Goal: Transaction & Acquisition: Download file/media

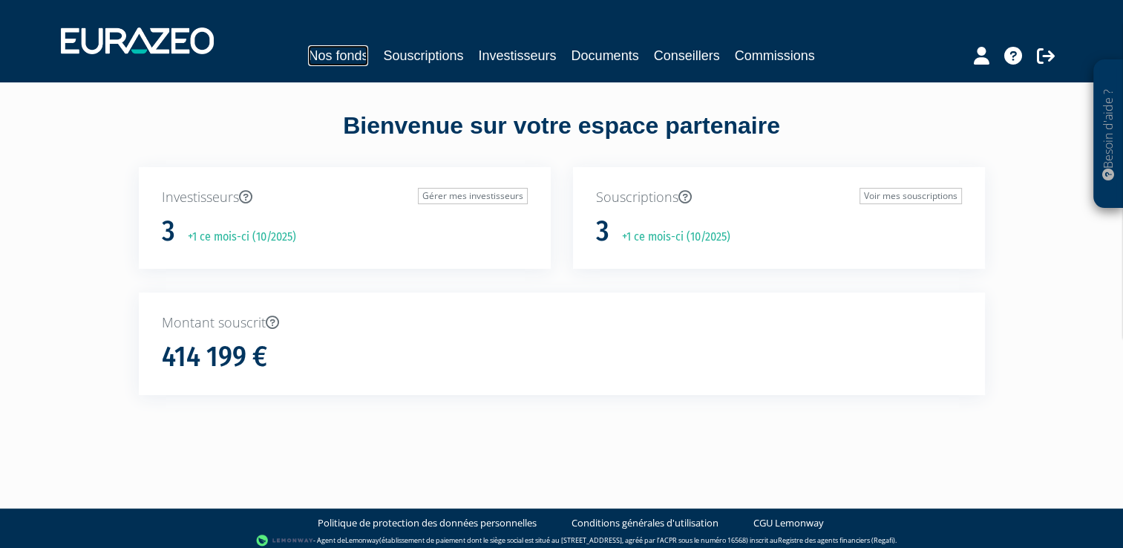
click at [353, 53] on link "Nos fonds" at bounding box center [338, 55] width 60 height 21
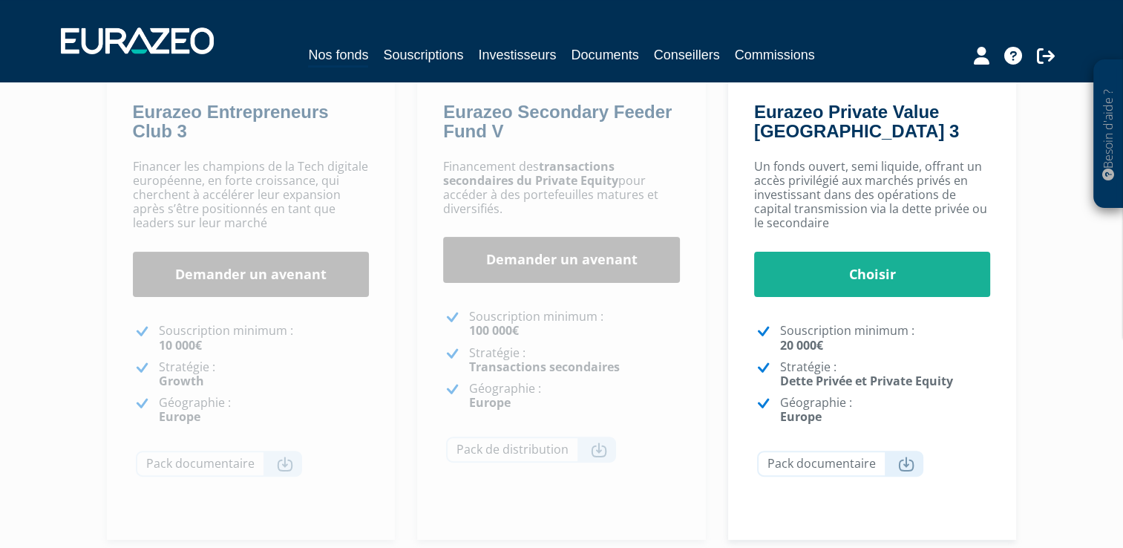
scroll to position [296, 0]
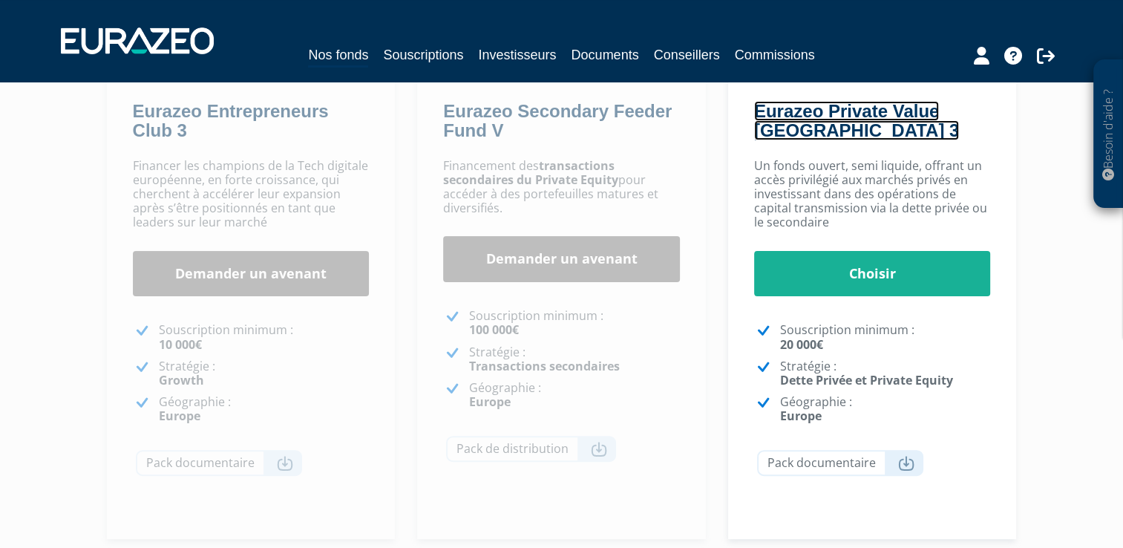
click at [795, 107] on link "Eurazeo Private Value [GEOGRAPHIC_DATA] 3" at bounding box center [856, 120] width 205 height 39
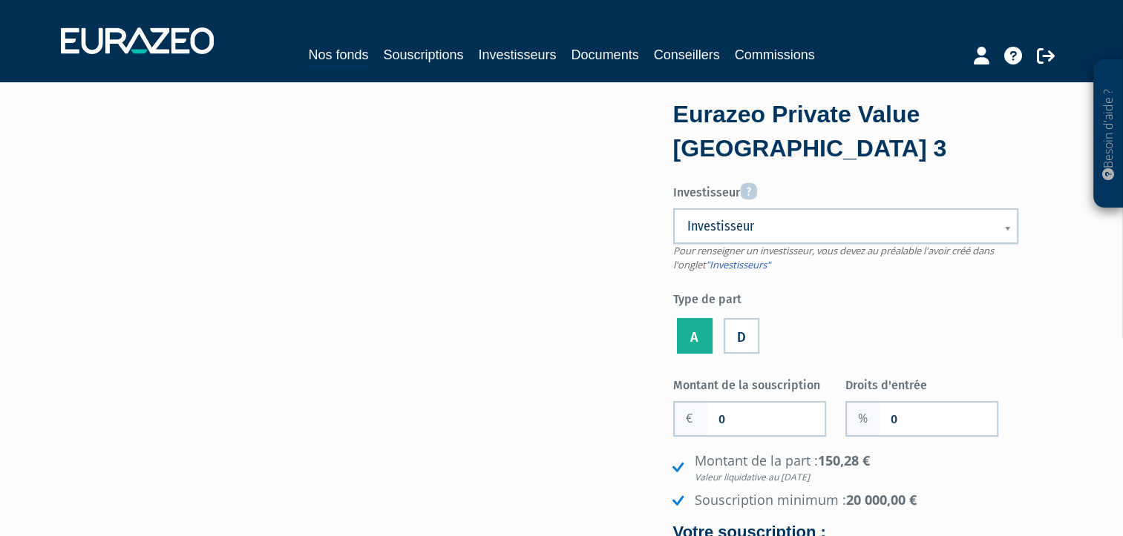
click at [739, 333] on label "D" at bounding box center [741, 336] width 36 height 36
click at [0, 0] on input "D" at bounding box center [0, 0] width 0 height 0
click at [694, 341] on label "A" at bounding box center [695, 336] width 36 height 36
click at [0, 0] on input "A" at bounding box center [0, 0] width 0 height 0
click at [732, 338] on label "D" at bounding box center [741, 336] width 36 height 36
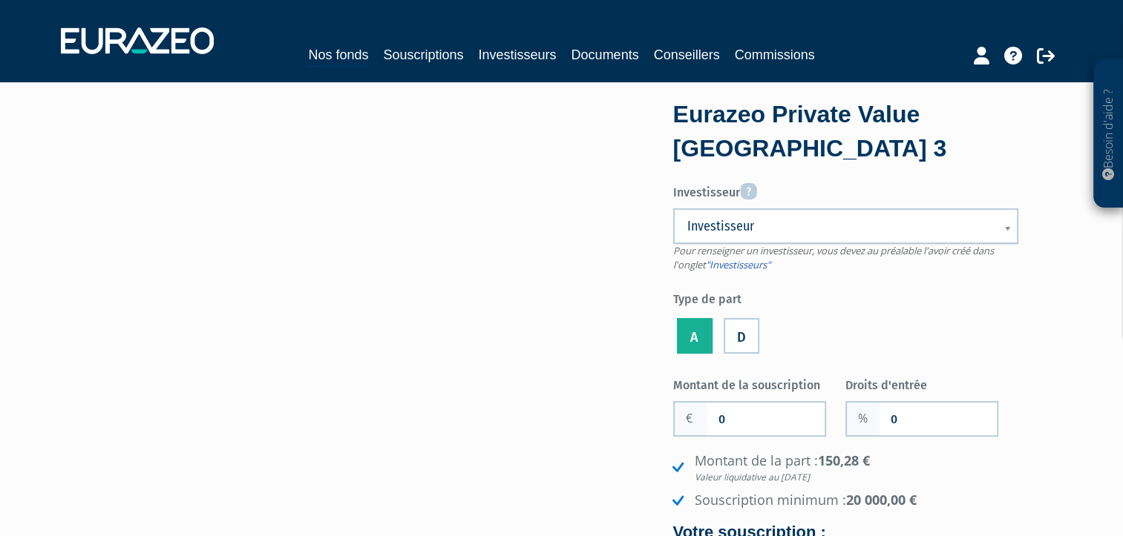
click at [0, 0] on input "D" at bounding box center [0, 0] width 0 height 0
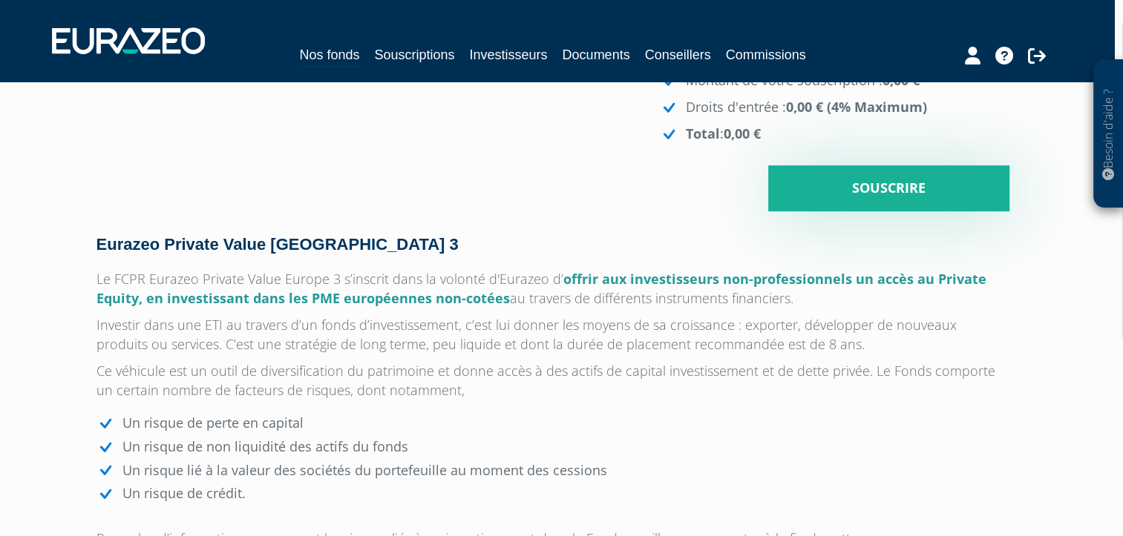
scroll to position [484, 9]
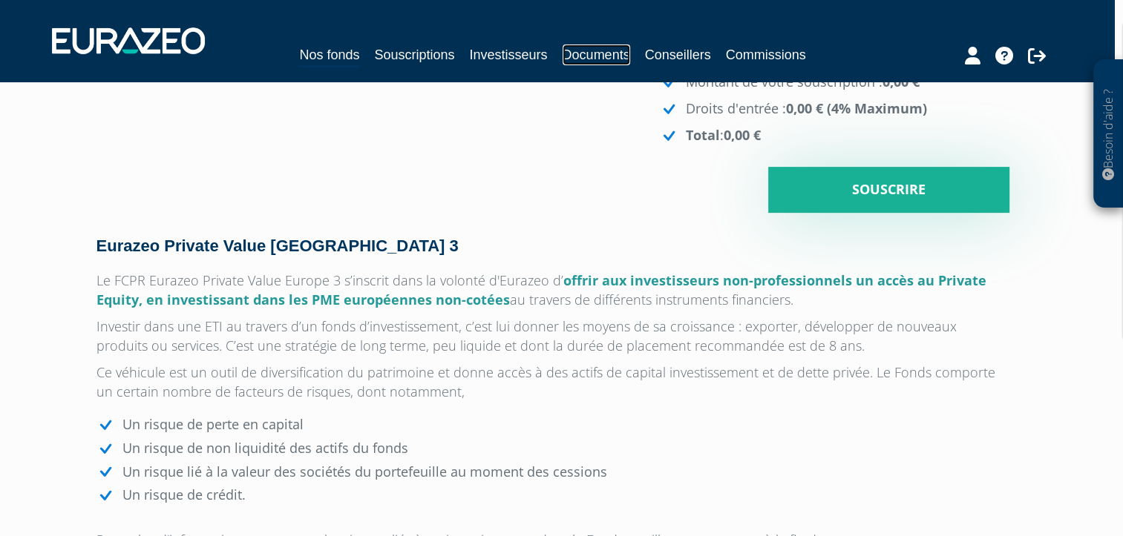
click at [589, 55] on link "Documents" at bounding box center [596, 55] width 68 height 21
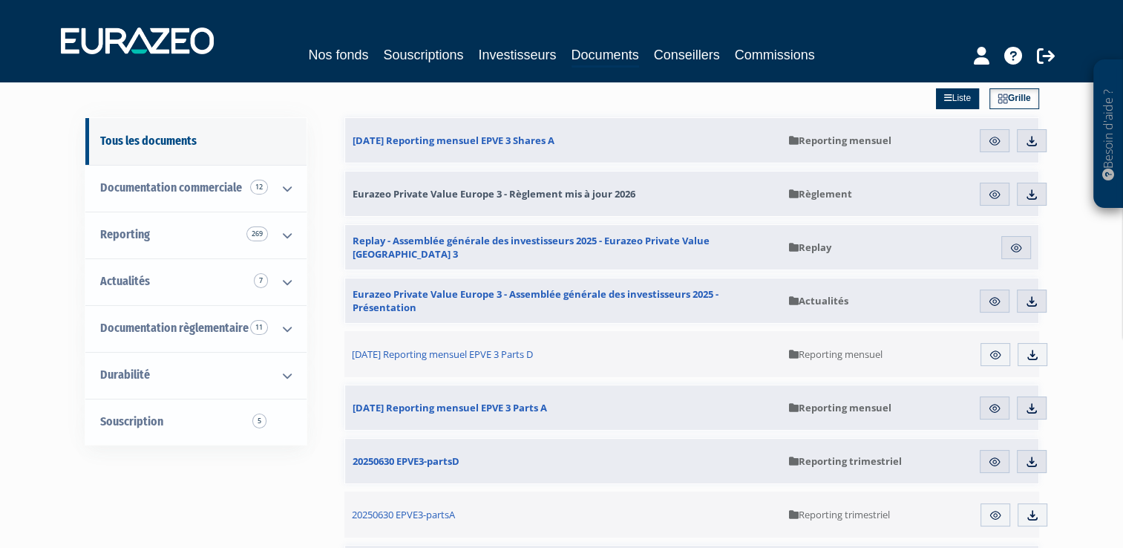
scroll to position [103, 0]
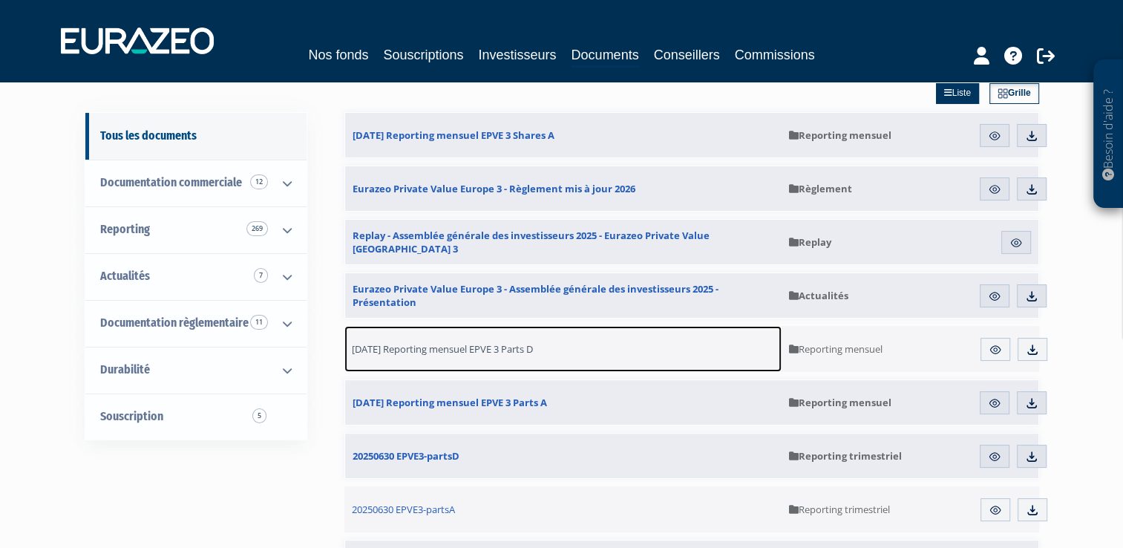
click at [466, 360] on link "[DATE] Reporting mensuel EPVE 3 Parts D" at bounding box center [563, 349] width 438 height 46
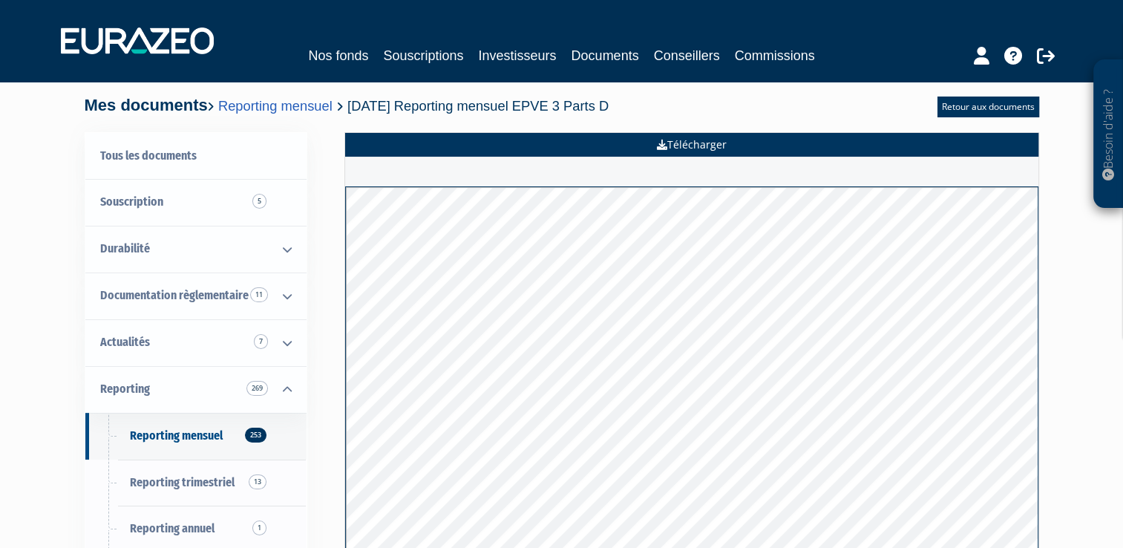
click at [680, 145] on link "Télécharger" at bounding box center [691, 145] width 693 height 24
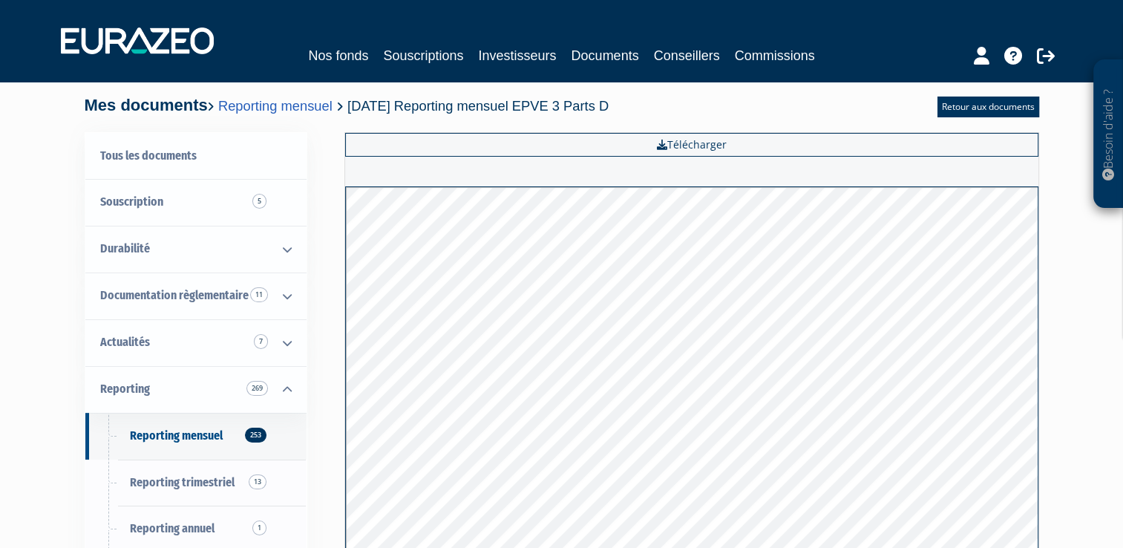
scroll to position [282, 0]
